Goal: Navigation & Orientation: Find specific page/section

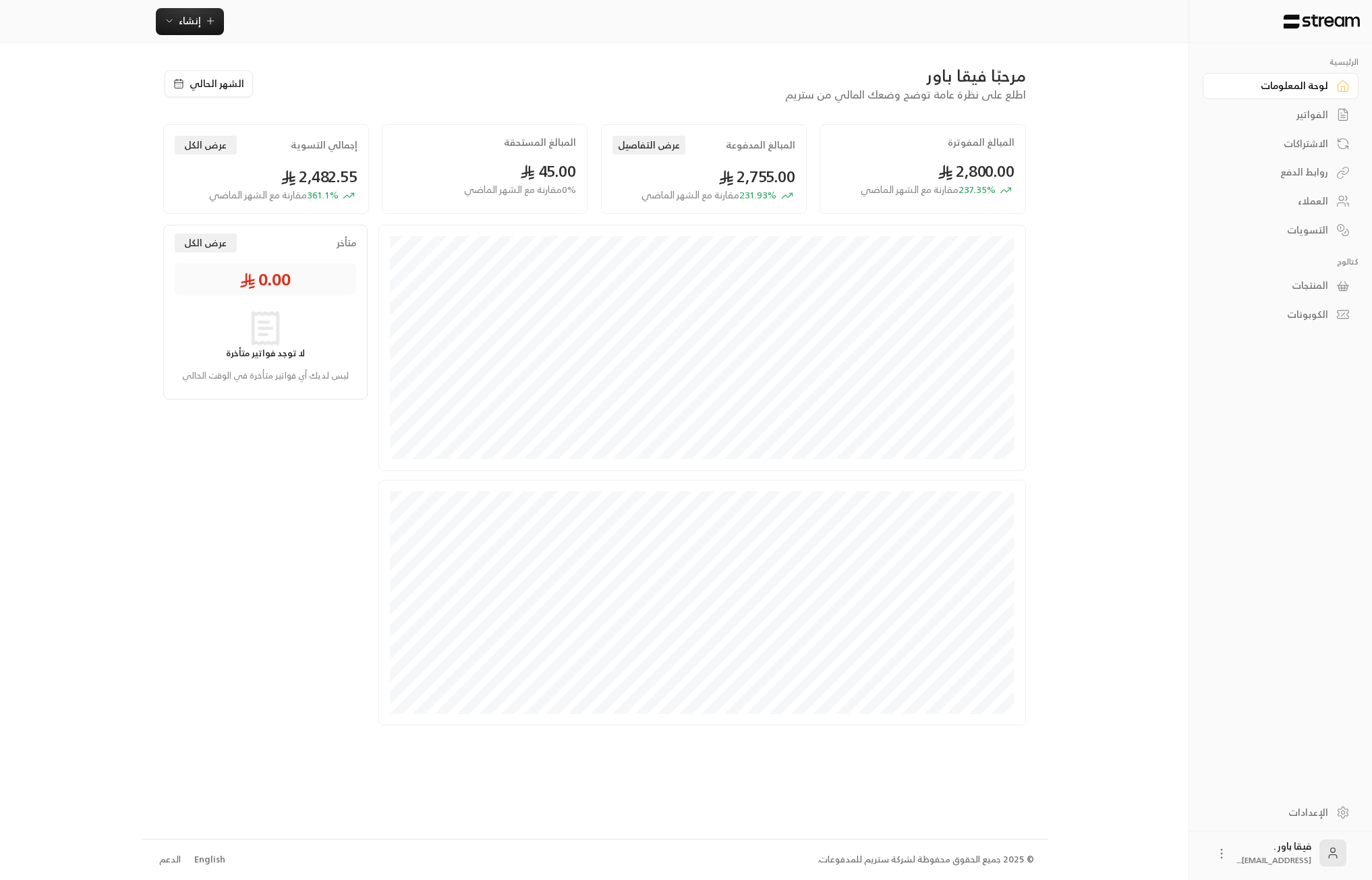
click at [1335, 203] on link "العملاء" at bounding box center [1280, 201] width 156 height 26
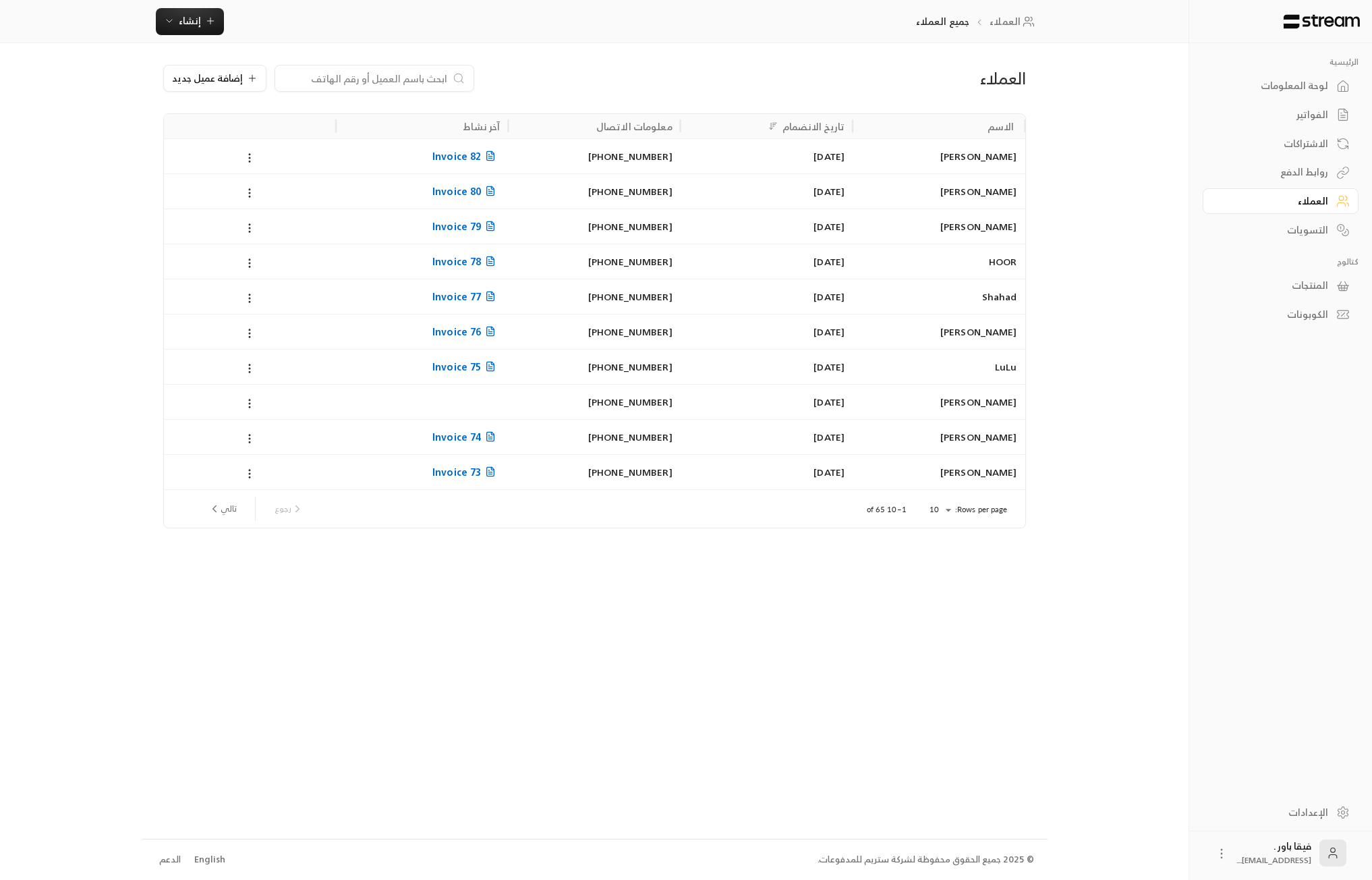
click at [1294, 143] on div "الاشتراكات" at bounding box center [1273, 144] width 109 height 14
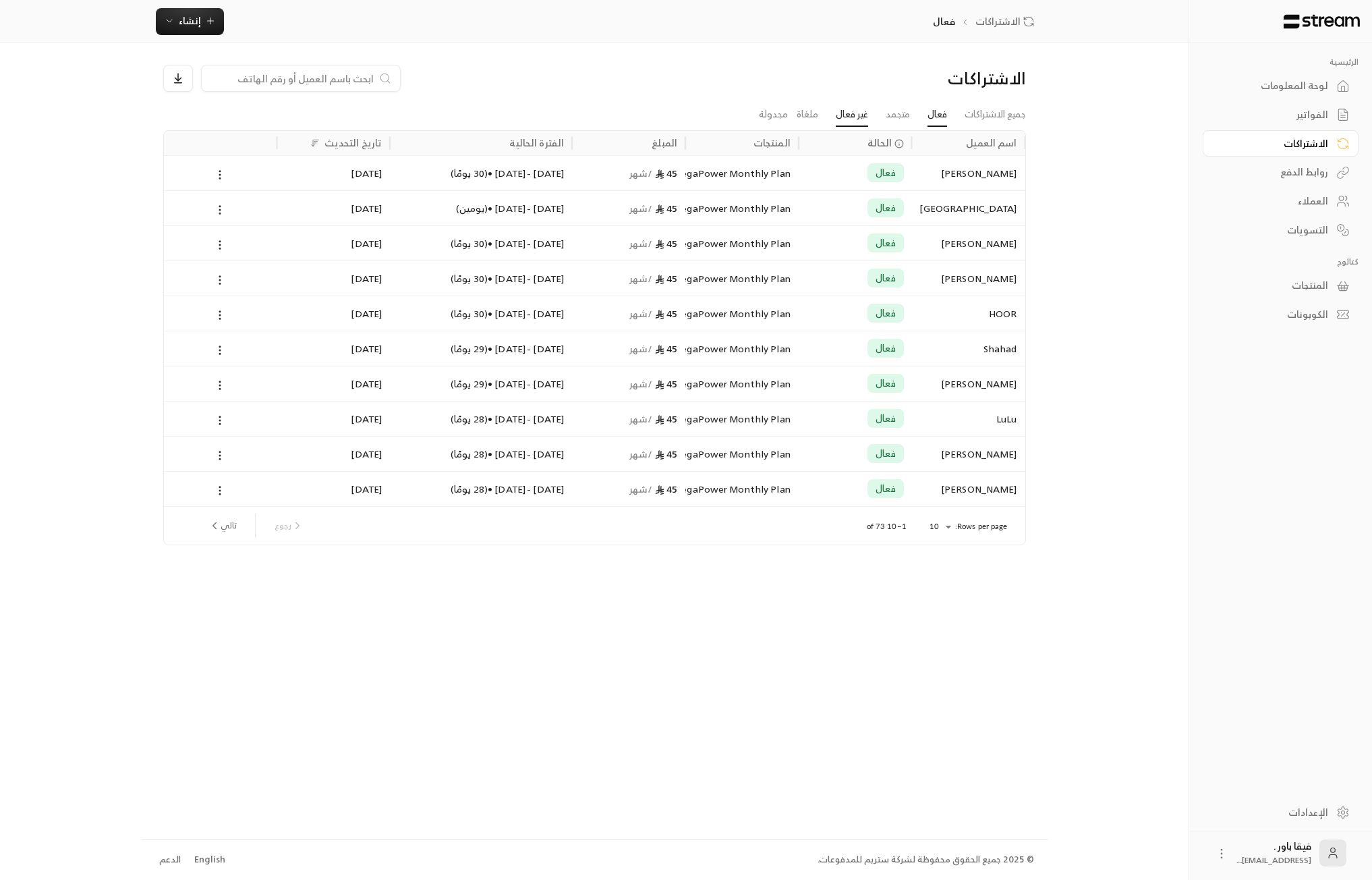
click at [850, 113] on link "غير فعال" at bounding box center [852, 115] width 32 height 25
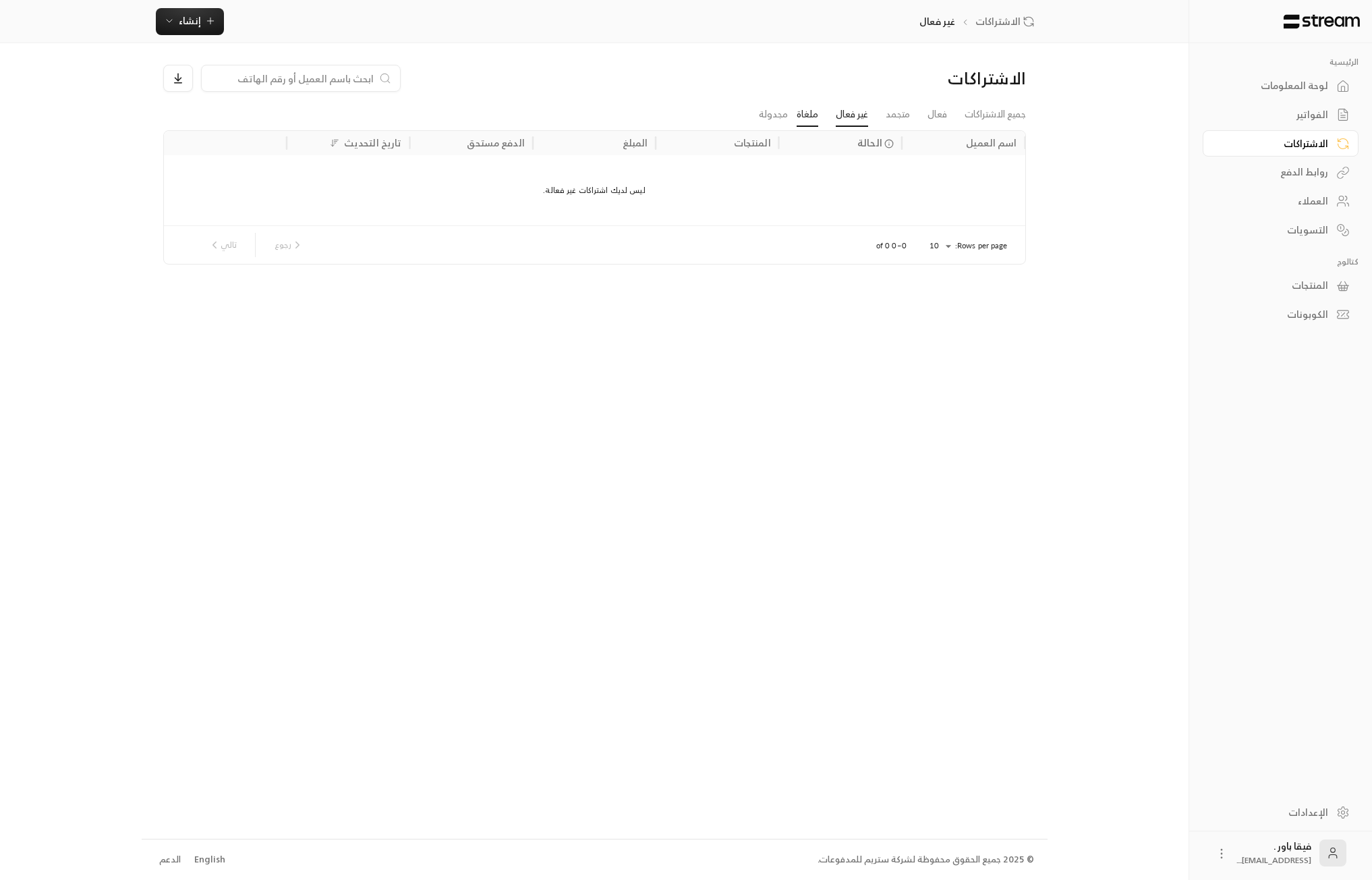
click at [810, 113] on link "ملغاة" at bounding box center [807, 115] width 22 height 25
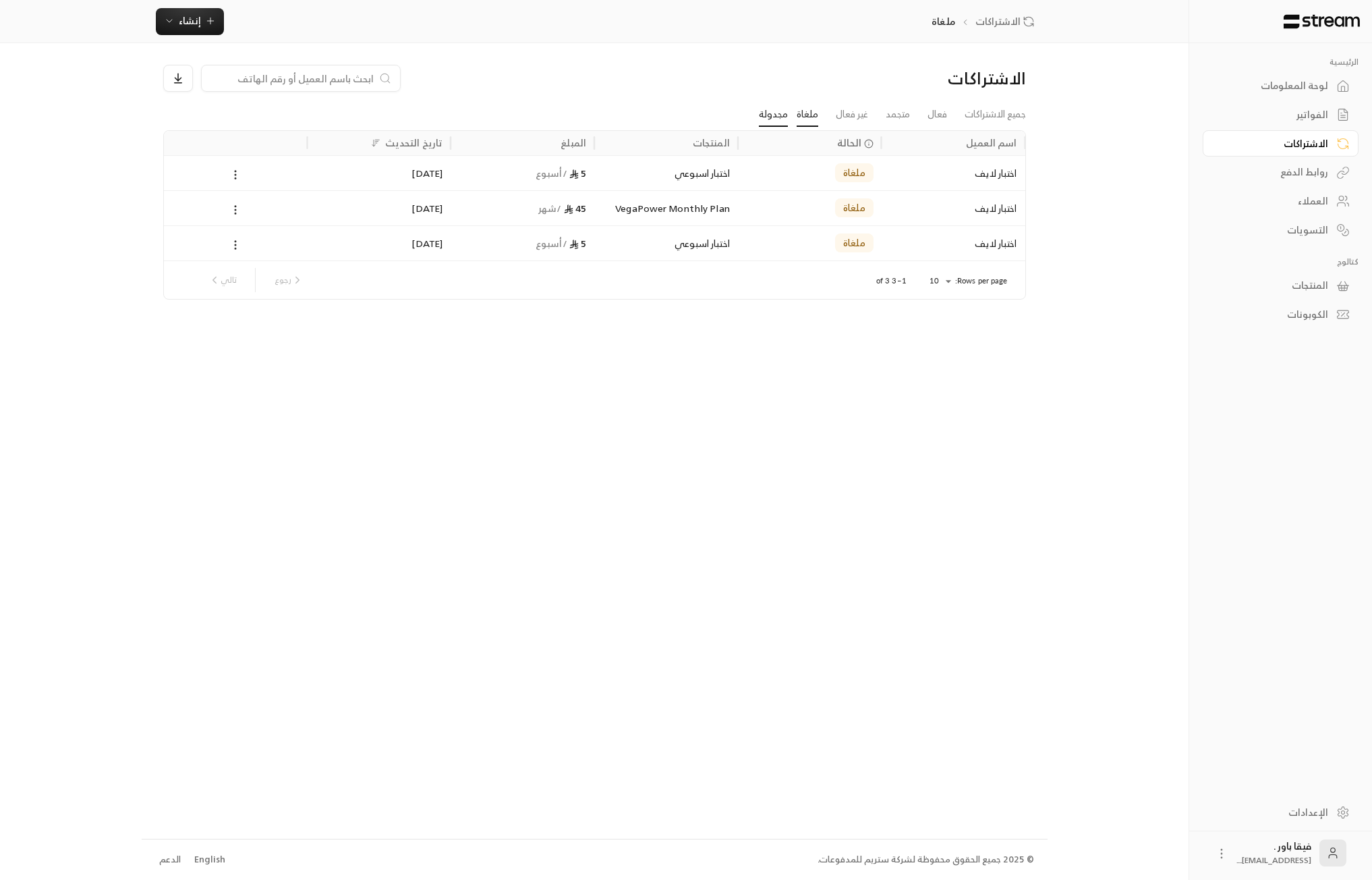
click at [778, 113] on link "مجدولة" at bounding box center [773, 115] width 29 height 25
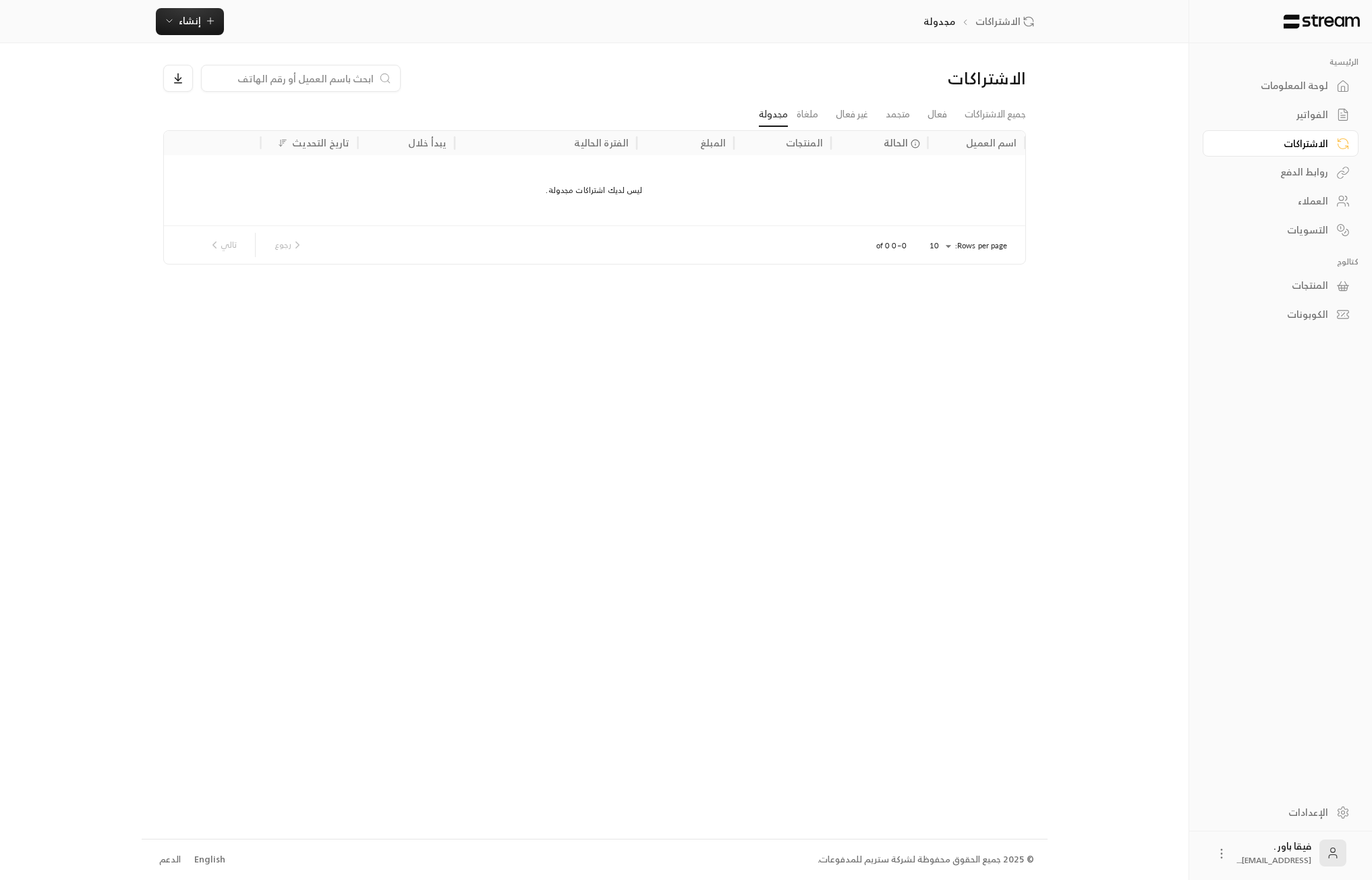
click at [1273, 92] on div "لوحة المعلومات" at bounding box center [1273, 86] width 109 height 14
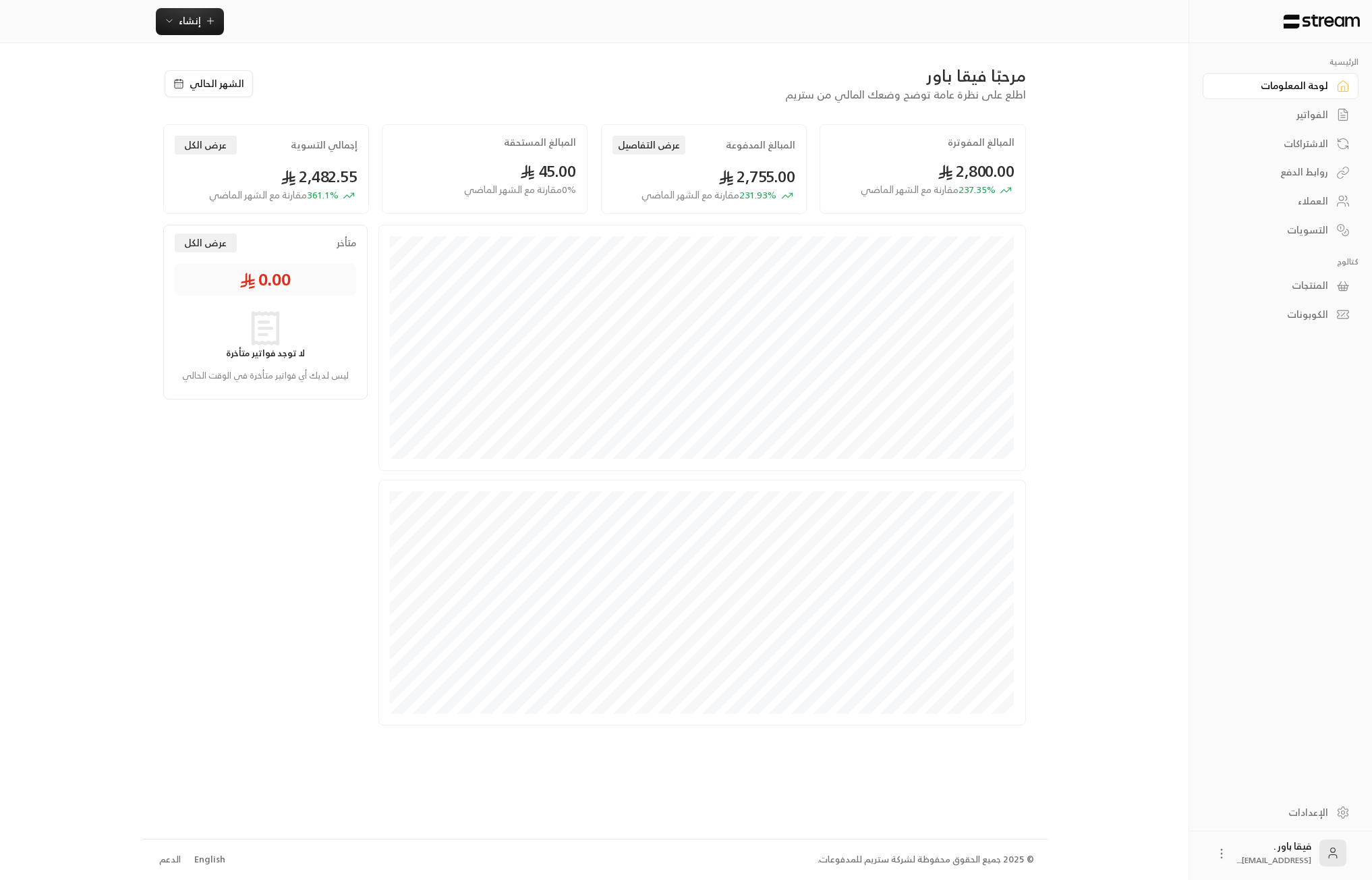
click at [1306, 122] on div "الفواتير" at bounding box center [1273, 115] width 109 height 14
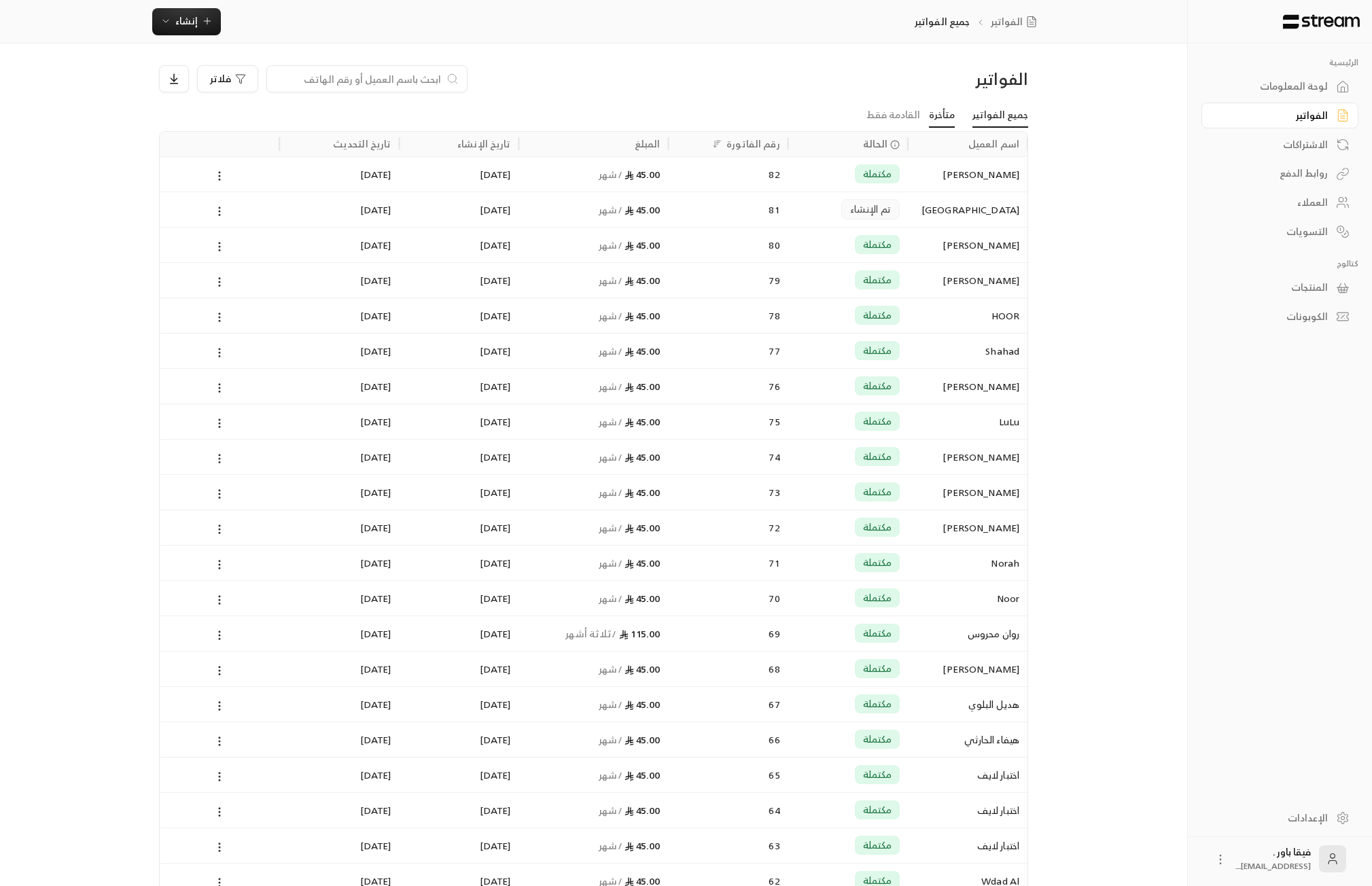
click at [955, 118] on link "متأخرة" at bounding box center [941, 116] width 26 height 25
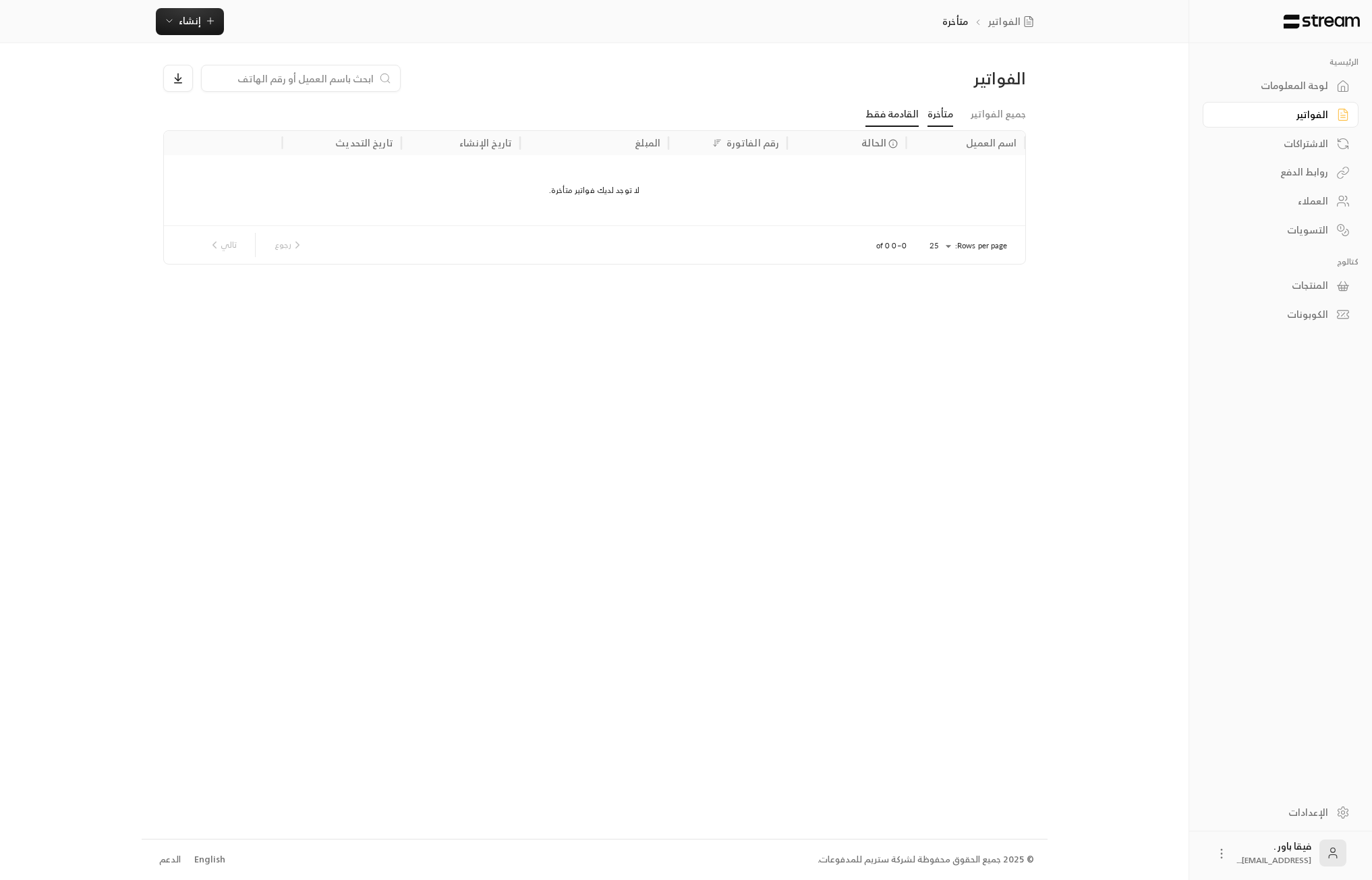
click at [913, 116] on link "القادمة فقط" at bounding box center [892, 115] width 53 height 25
click at [1331, 79] on link "لوحة المعلومات" at bounding box center [1280, 86] width 156 height 26
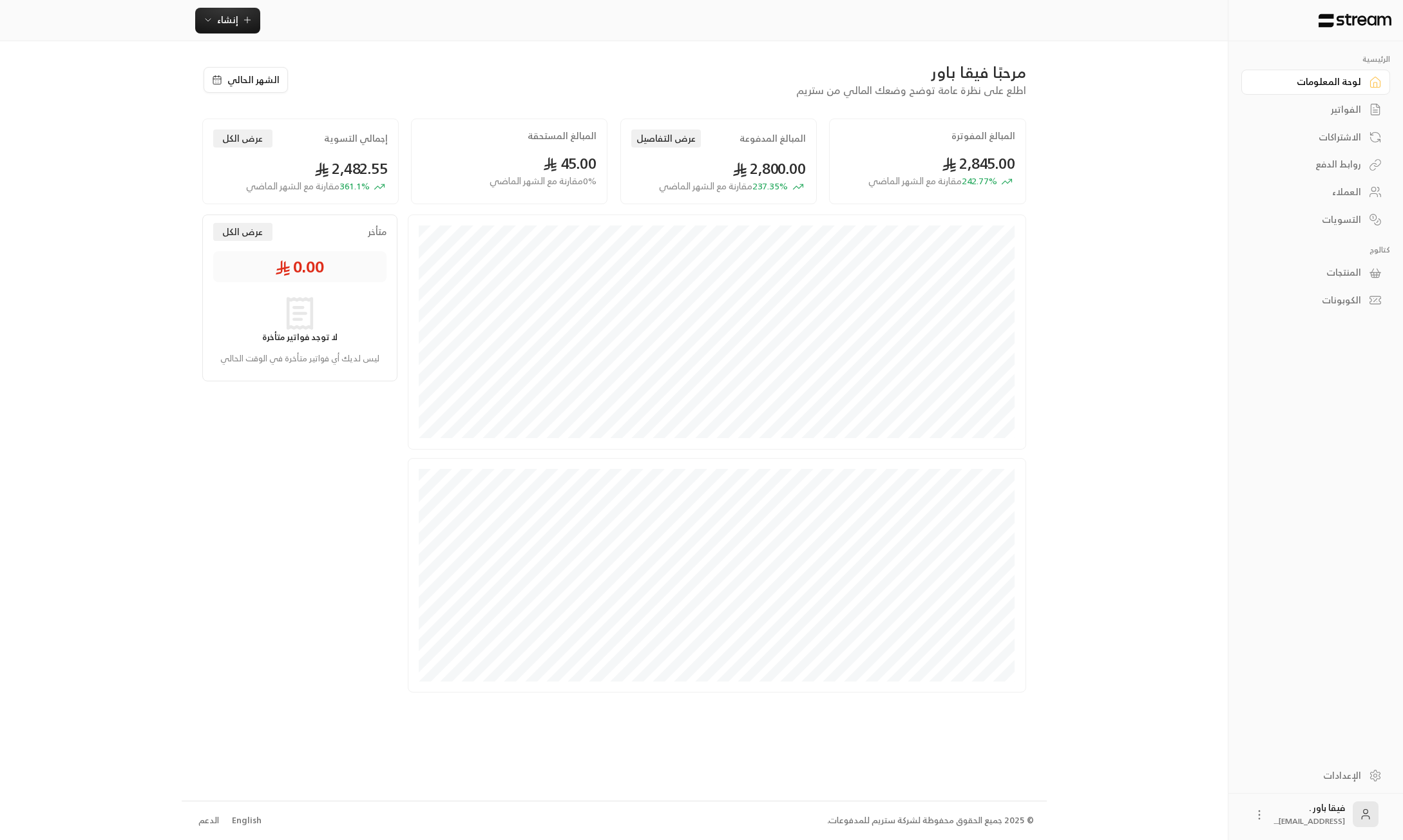
click at [1310, 193] on div "العملاء" at bounding box center [1309, 192] width 104 height 13
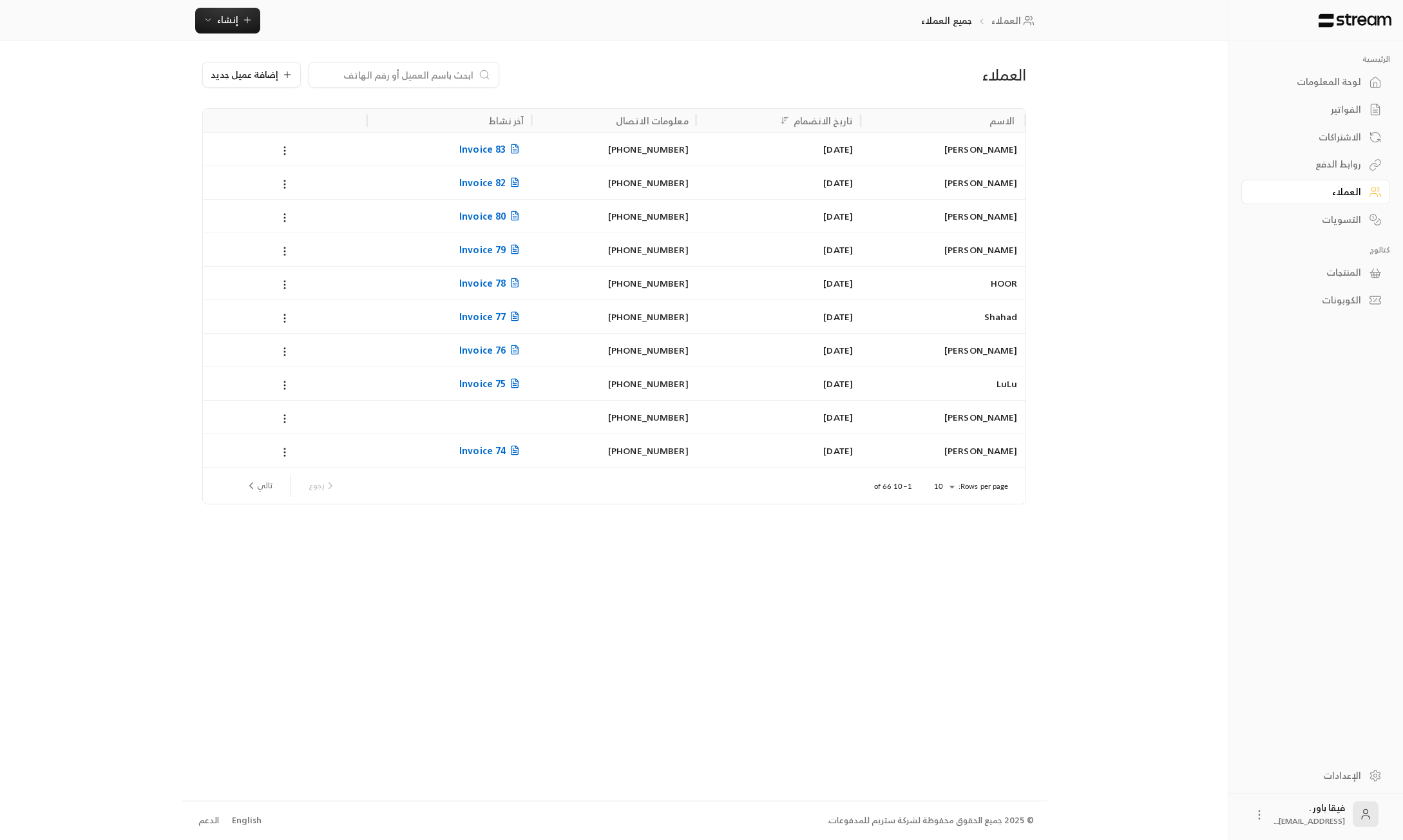
click at [856, 148] on div "[DATE]" at bounding box center [778, 149] width 164 height 34
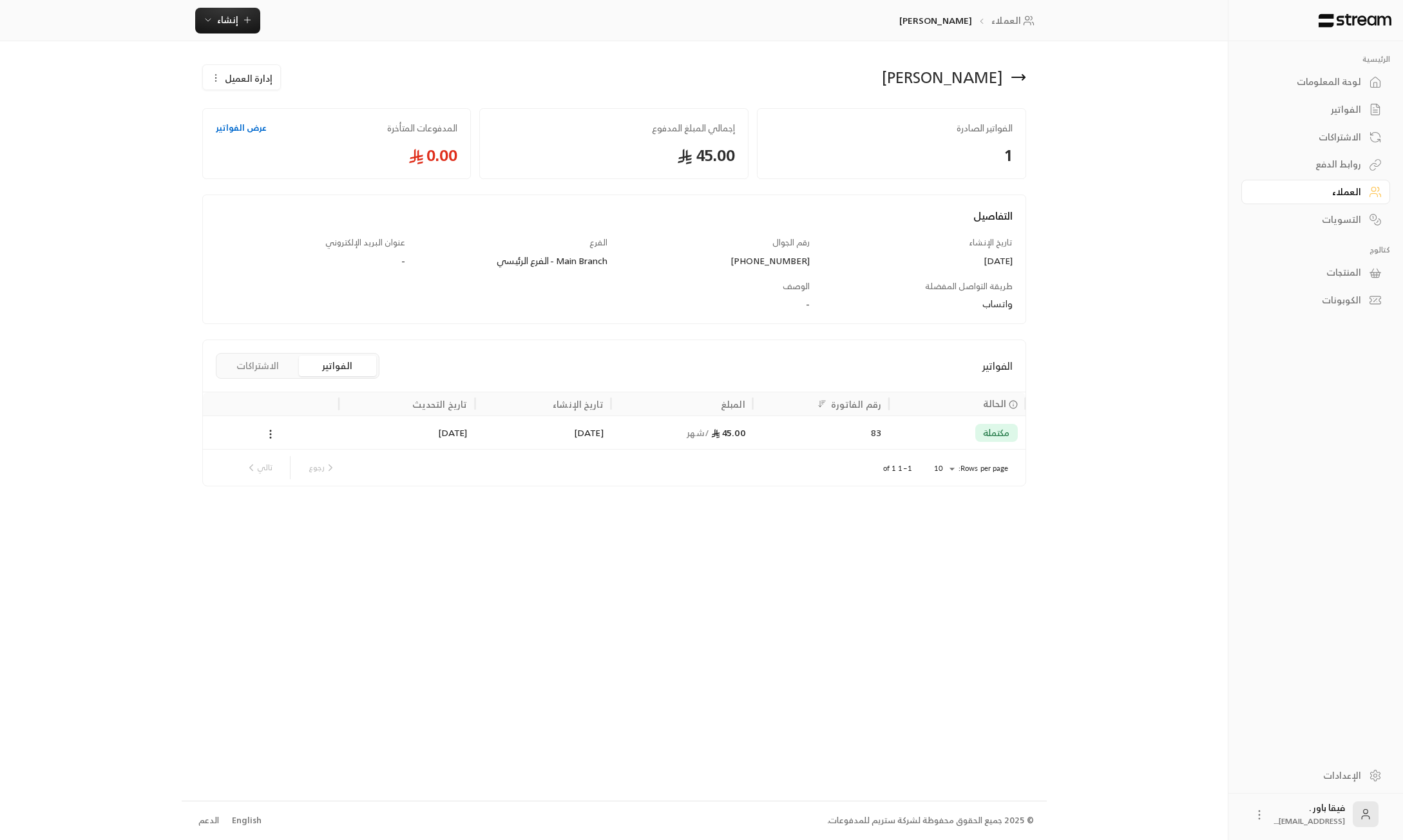
click at [1310, 85] on div "لوحة المعلومات" at bounding box center [1309, 82] width 104 height 13
